Goal: Consume media (video, audio): Consume media (video, audio)

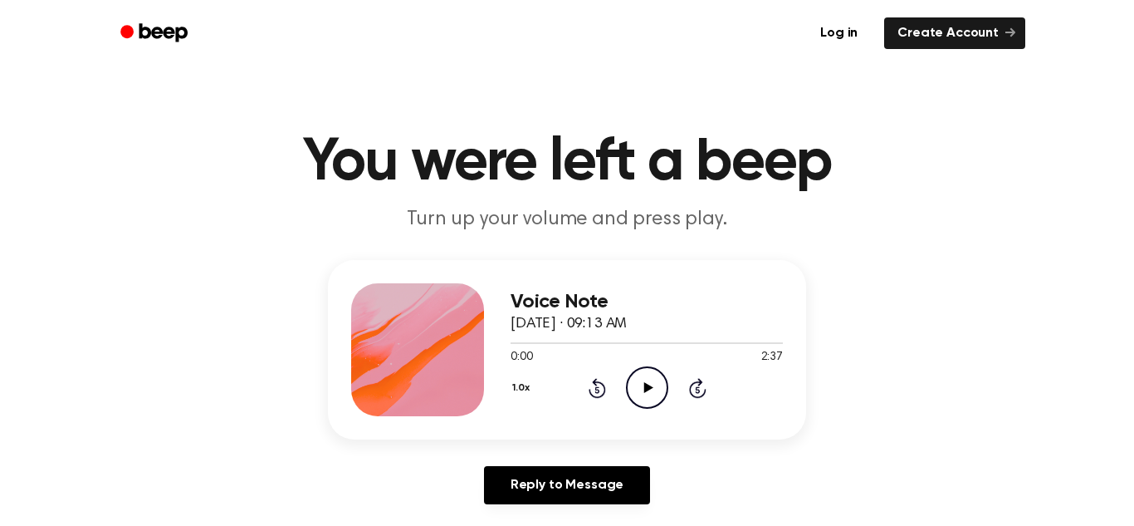
click at [630, 387] on icon "Play Audio" at bounding box center [647, 387] width 42 height 42
click at [630, 387] on icon "Pause Audio" at bounding box center [647, 387] width 42 height 42
click at [630, 388] on icon "Play Audio" at bounding box center [647, 387] width 42 height 42
click at [730, 433] on div "Voice Note [DATE] · 09:13 AM 0:51 2:37 Your browser does not support the [objec…" at bounding box center [567, 349] width 478 height 179
click at [636, 380] on icon "Pause Audio" at bounding box center [647, 387] width 42 height 42
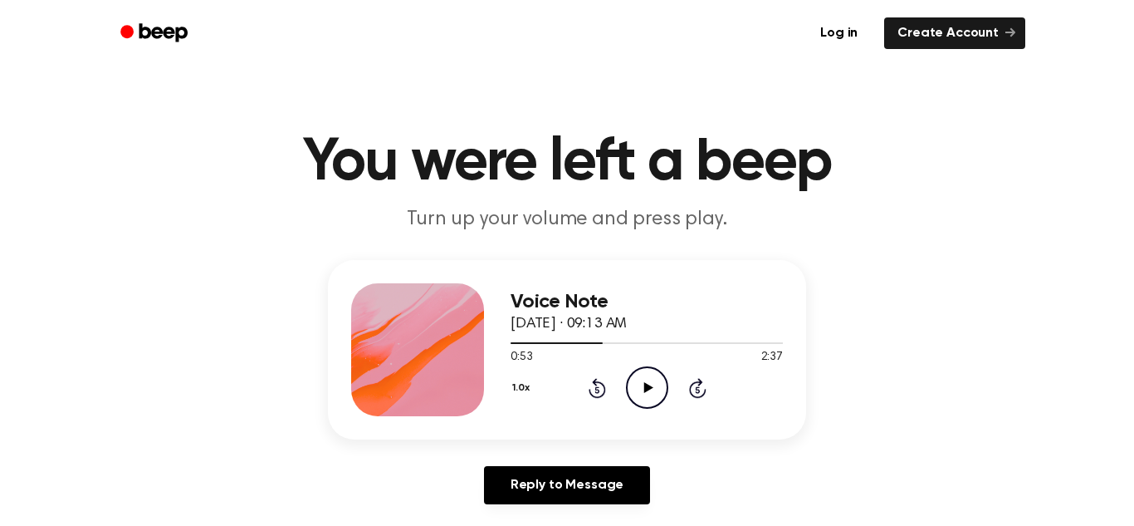
click at [636, 380] on icon "Play Audio" at bounding box center [647, 387] width 42 height 42
click at [636, 380] on icon "Pause Audio" at bounding box center [647, 387] width 42 height 42
click at [636, 380] on icon "Play Audio" at bounding box center [647, 387] width 42 height 42
click at [637, 379] on icon "Pause Audio" at bounding box center [647, 387] width 42 height 42
click at [637, 379] on icon "Play Audio" at bounding box center [647, 387] width 42 height 42
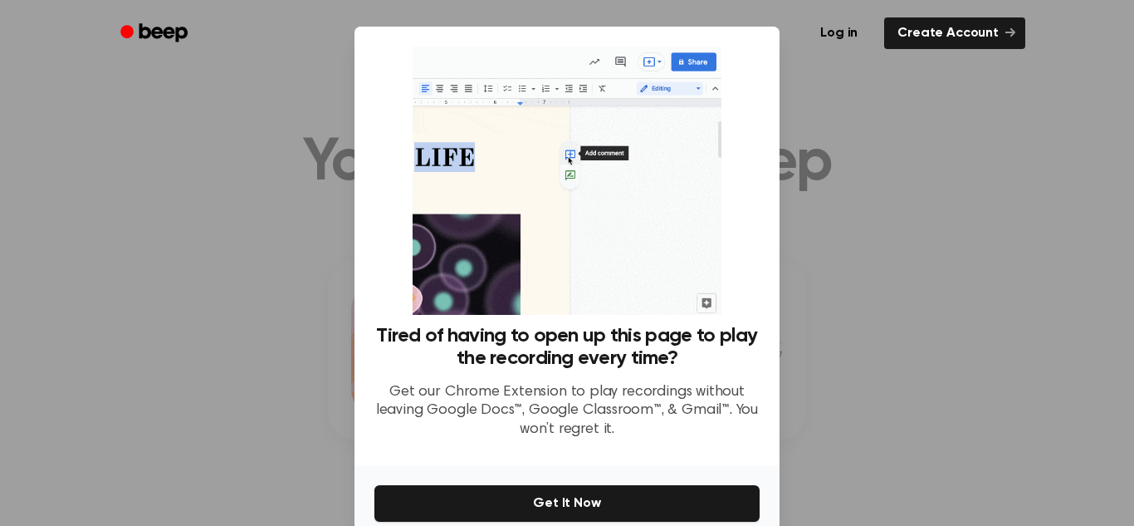
click at [798, 278] on div at bounding box center [567, 263] width 1134 height 526
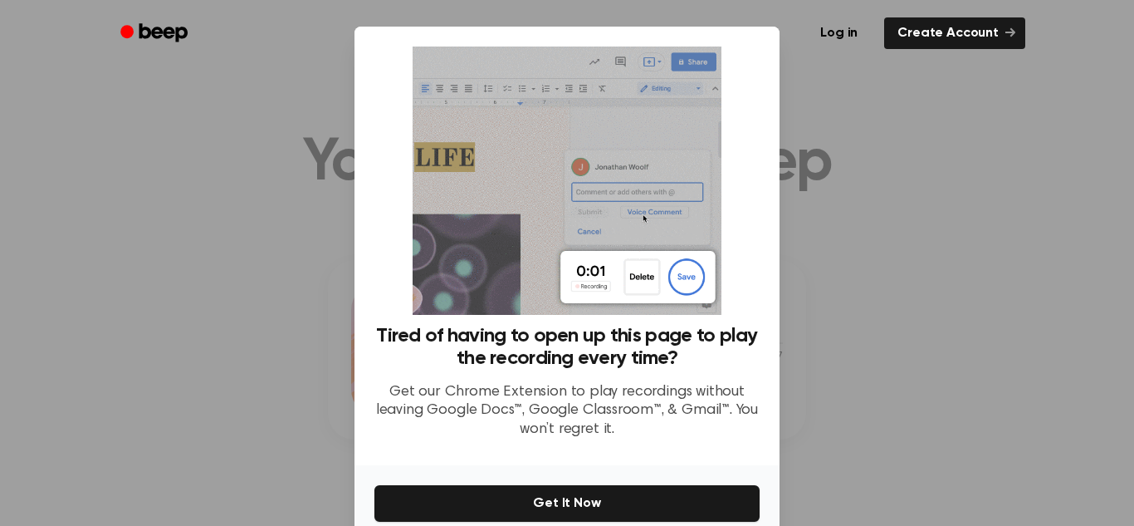
click at [507, 442] on div "Tired of having to open up this page to play the recording every time? Get our …" at bounding box center [566, 389] width 385 height 128
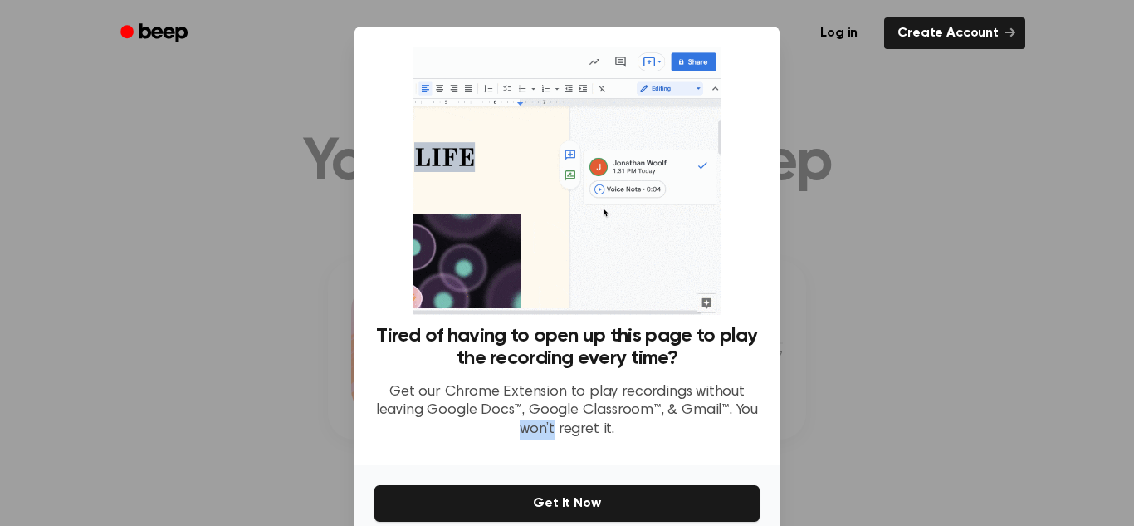
click at [507, 442] on div "Tired of having to open up this page to play the recording every time? Get our …" at bounding box center [566, 389] width 385 height 128
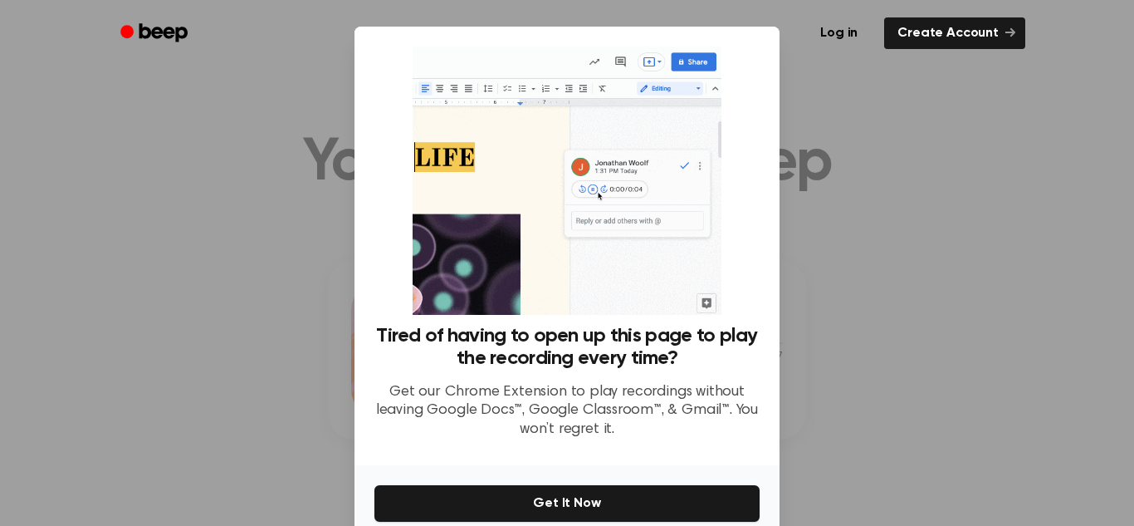
click at [1050, 345] on div at bounding box center [567, 263] width 1134 height 526
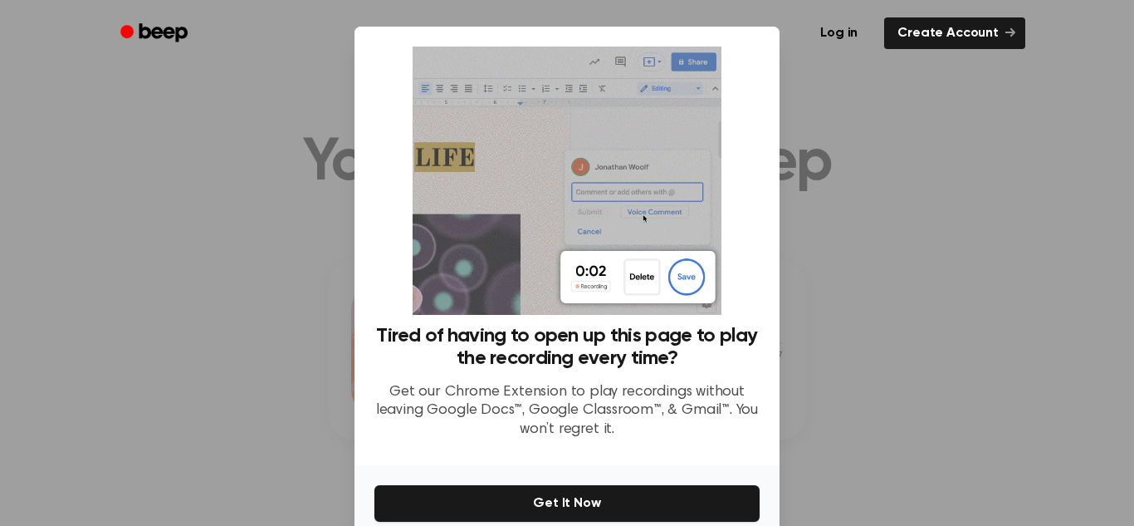
click at [1050, 345] on div at bounding box center [567, 263] width 1134 height 526
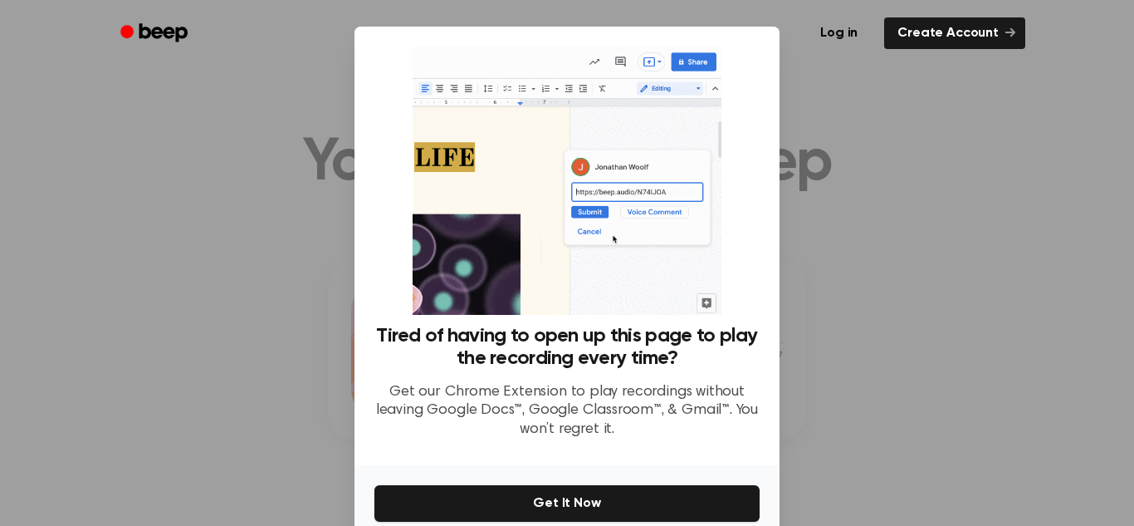
click at [1050, 345] on div at bounding box center [567, 263] width 1134 height 526
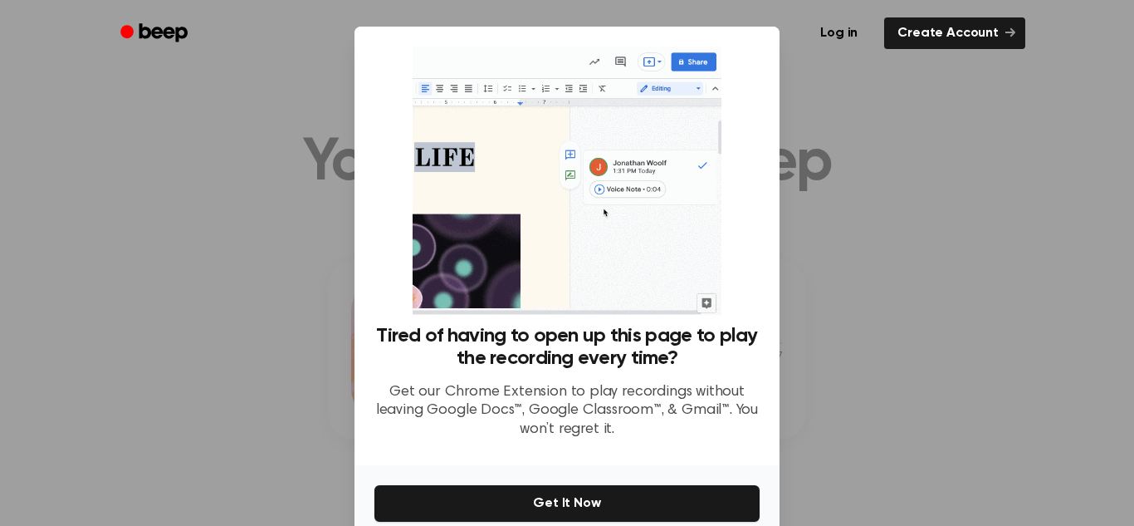
click at [1050, 345] on div at bounding box center [567, 263] width 1134 height 526
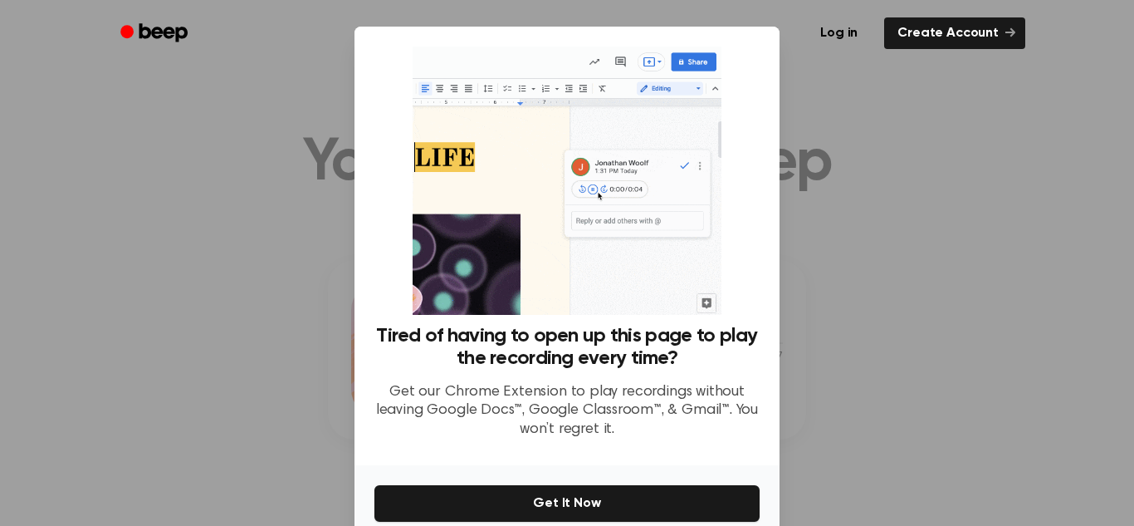
click at [1050, 345] on div at bounding box center [567, 263] width 1134 height 526
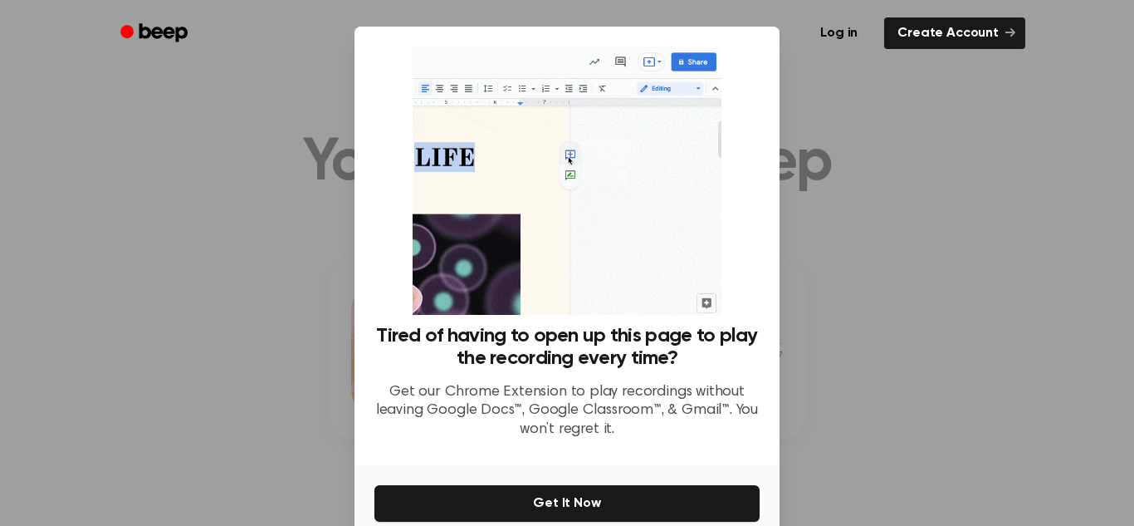
click at [1051, 347] on div at bounding box center [567, 263] width 1134 height 526
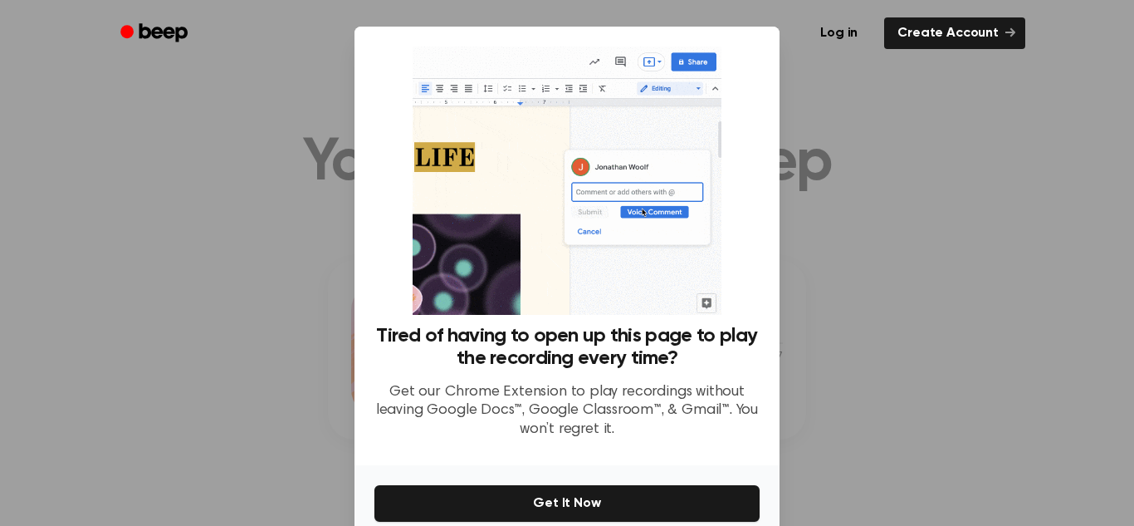
click at [1052, 351] on div at bounding box center [567, 263] width 1134 height 526
click at [355, 309] on div "Tired of having to open up this page to play the recording every time? Get our …" at bounding box center [567, 246] width 425 height 438
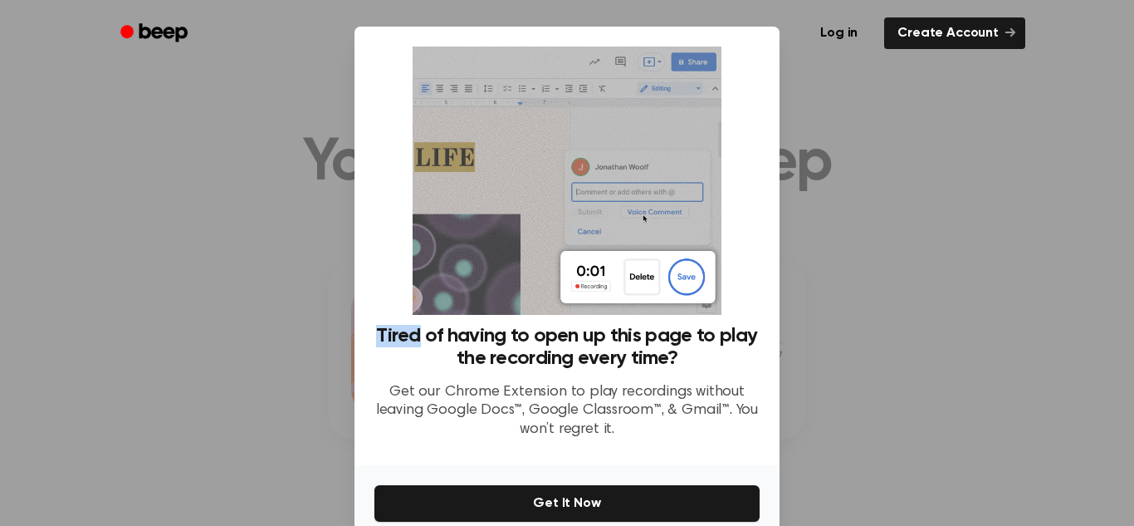
click at [355, 309] on div "Tired of having to open up this page to play the recording every time? Get our …" at bounding box center [567, 246] width 425 height 438
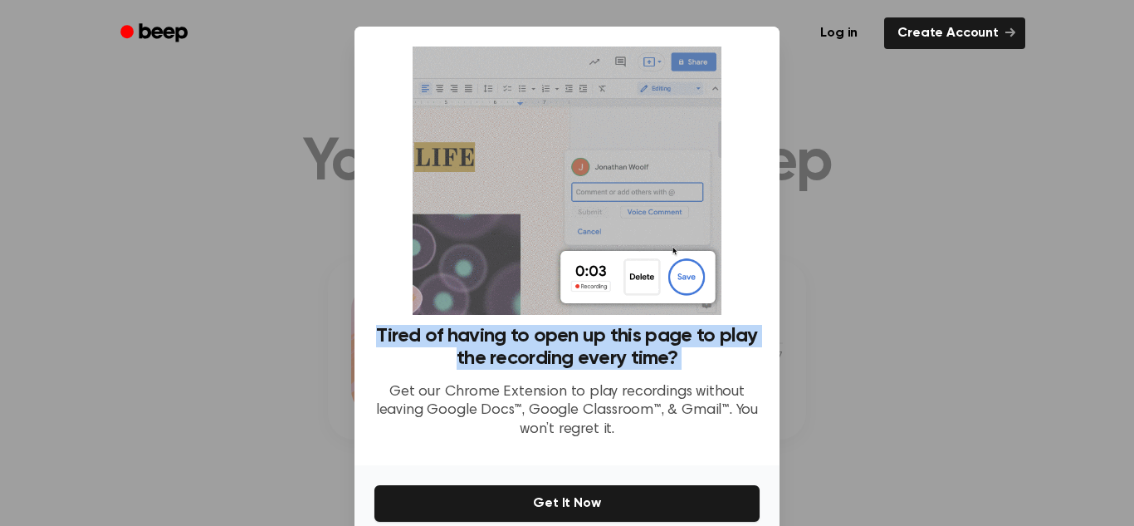
click at [355, 309] on div "Tired of having to open up this page to play the recording every time? Get our …" at bounding box center [567, 246] width 425 height 438
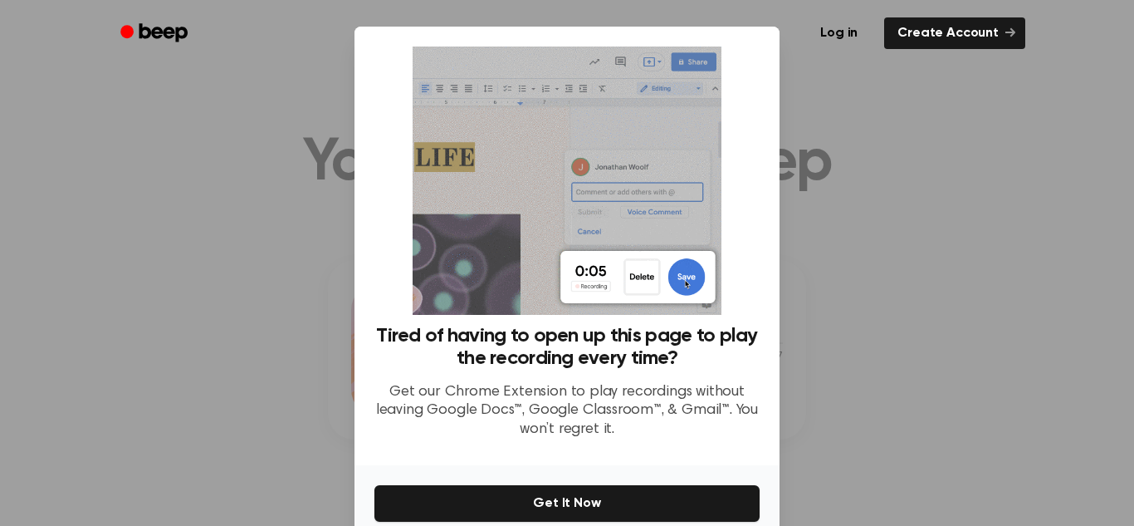
scroll to position [79, 0]
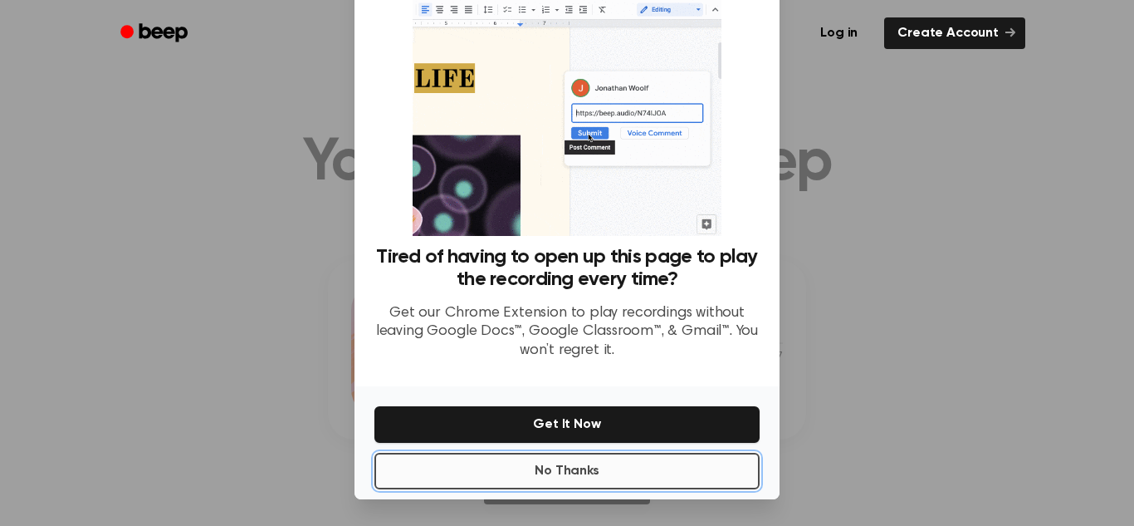
click at [571, 478] on button "No Thanks" at bounding box center [566, 471] width 385 height 37
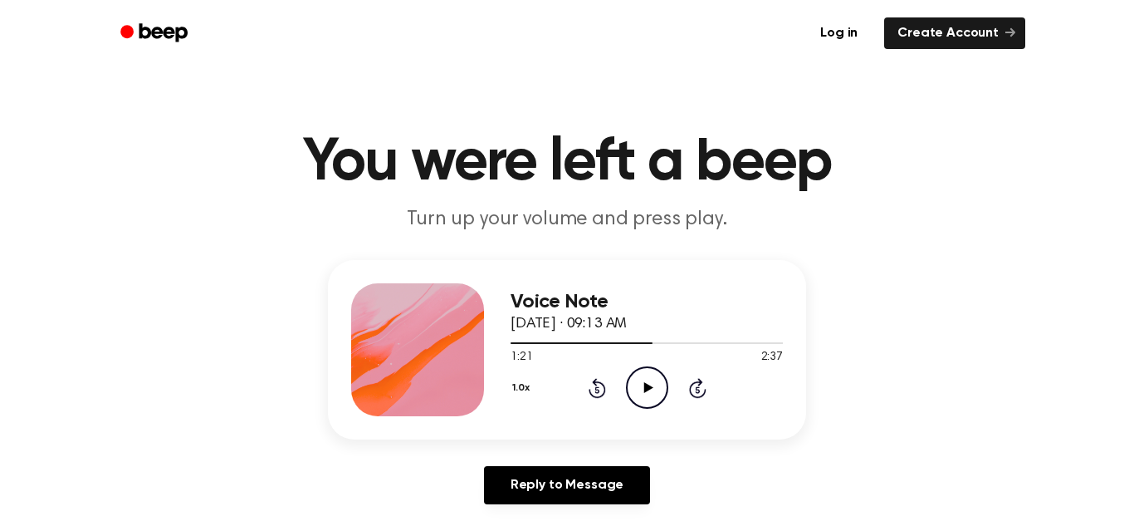
click at [656, 384] on icon "Play Audio" at bounding box center [647, 387] width 42 height 42
click at [656, 384] on icon "Pause Audio" at bounding box center [647, 387] width 42 height 42
click at [643, 406] on icon "Play Audio" at bounding box center [647, 387] width 42 height 42
click at [616, 311] on h3 "Voice Note" at bounding box center [647, 302] width 272 height 22
click at [648, 394] on icon "Pause Audio" at bounding box center [647, 387] width 42 height 42
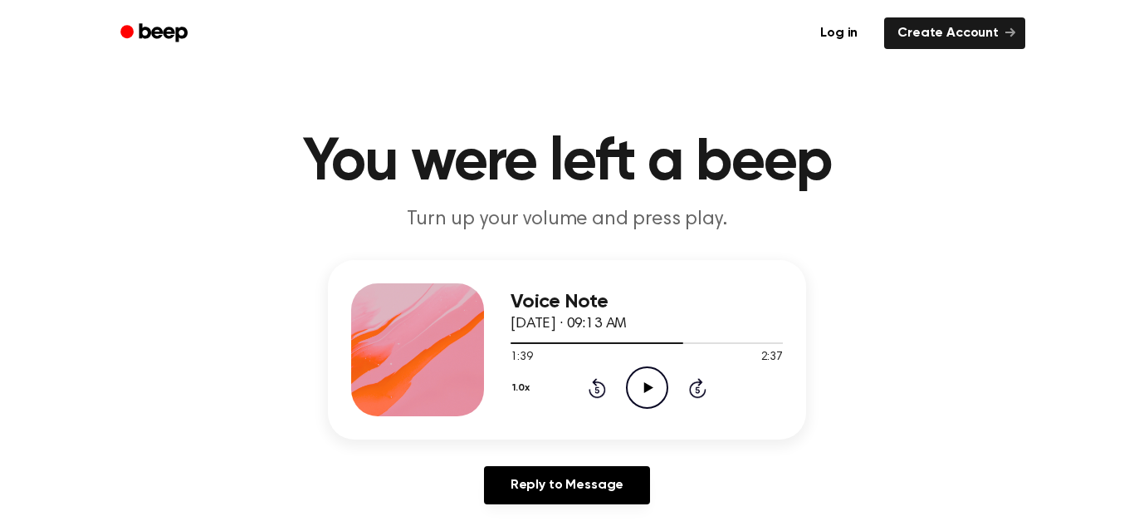
click at [508, 344] on div "Voice Note [DATE] · 09:13 AM 1:39 2:37 Your browser does not support the [objec…" at bounding box center [567, 349] width 478 height 179
click at [511, 344] on div at bounding box center [597, 343] width 173 height 2
click at [653, 373] on icon "Play Audio" at bounding box center [647, 387] width 42 height 42
click at [695, 384] on icon "Skip 5 seconds" at bounding box center [697, 388] width 18 height 22
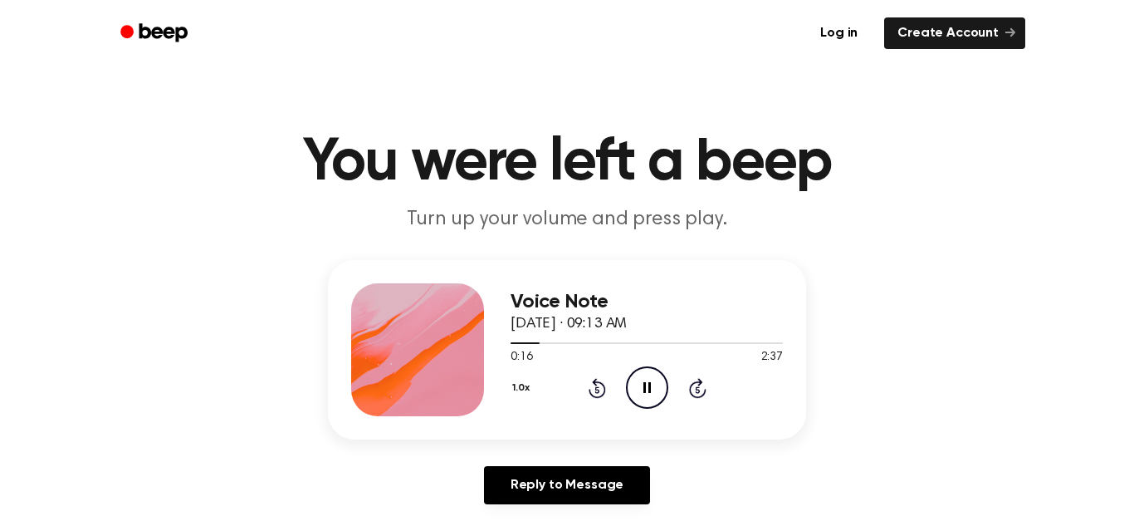
click at [695, 384] on icon "Skip 5 seconds" at bounding box center [697, 388] width 18 height 22
click at [654, 379] on icon "Pause Audio" at bounding box center [647, 387] width 42 height 42
click at [654, 379] on icon "Play Audio" at bounding box center [647, 387] width 42 height 42
click at [676, 342] on div at bounding box center [647, 343] width 272 height 2
click at [663, 389] on icon "Pause Audio" at bounding box center [647, 387] width 42 height 42
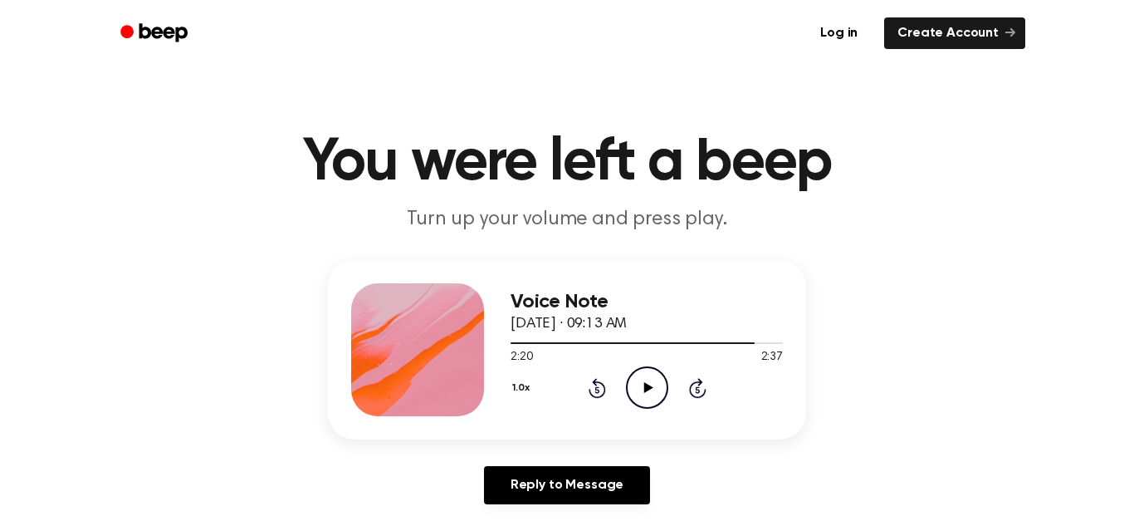
click at [666, 384] on circle at bounding box center [647, 387] width 41 height 41
click at [658, 373] on icon "Play Audio" at bounding box center [647, 387] width 42 height 42
click at [658, 373] on icon "Pause Audio" at bounding box center [647, 387] width 42 height 42
